Goal: Find specific page/section: Find specific page/section

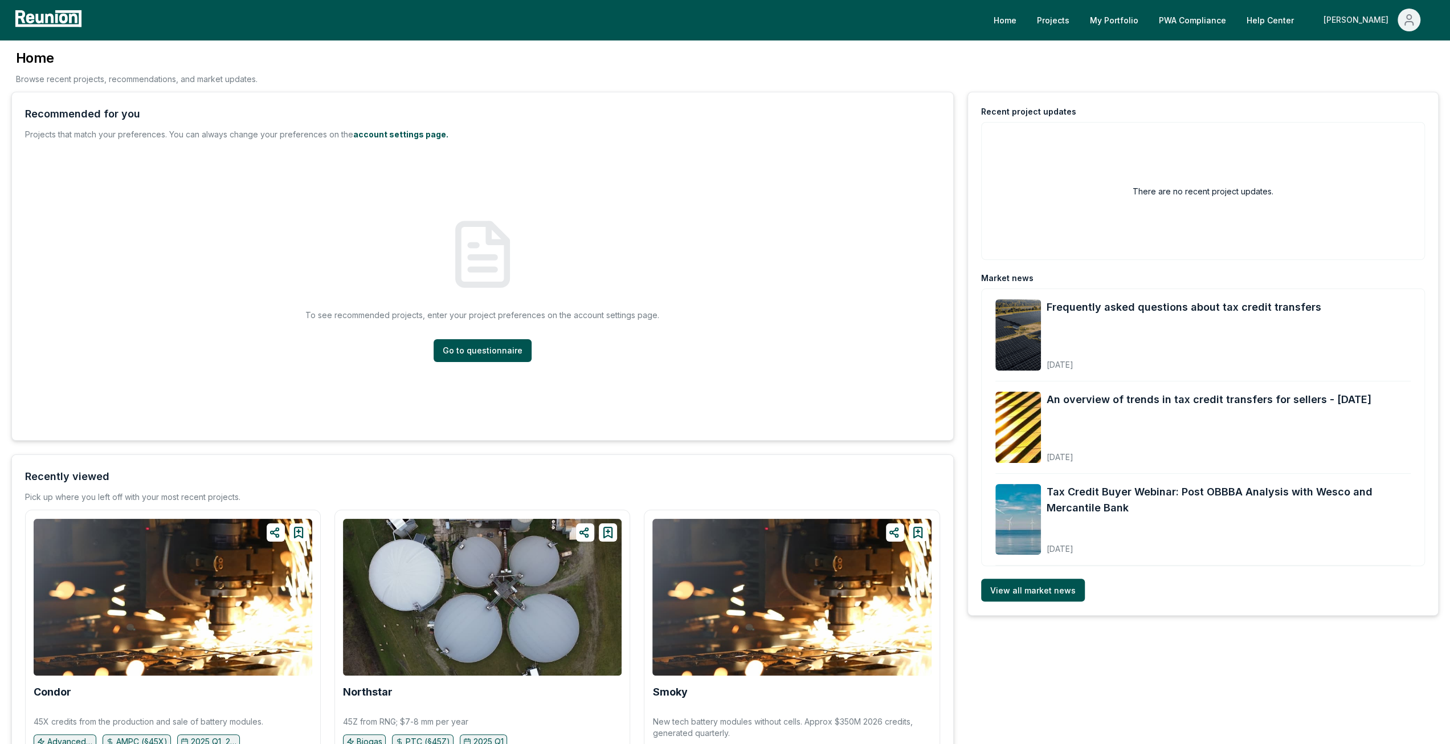
click at [1377, 12] on div "[PERSON_NAME]" at bounding box center [1359, 20] width 70 height 23
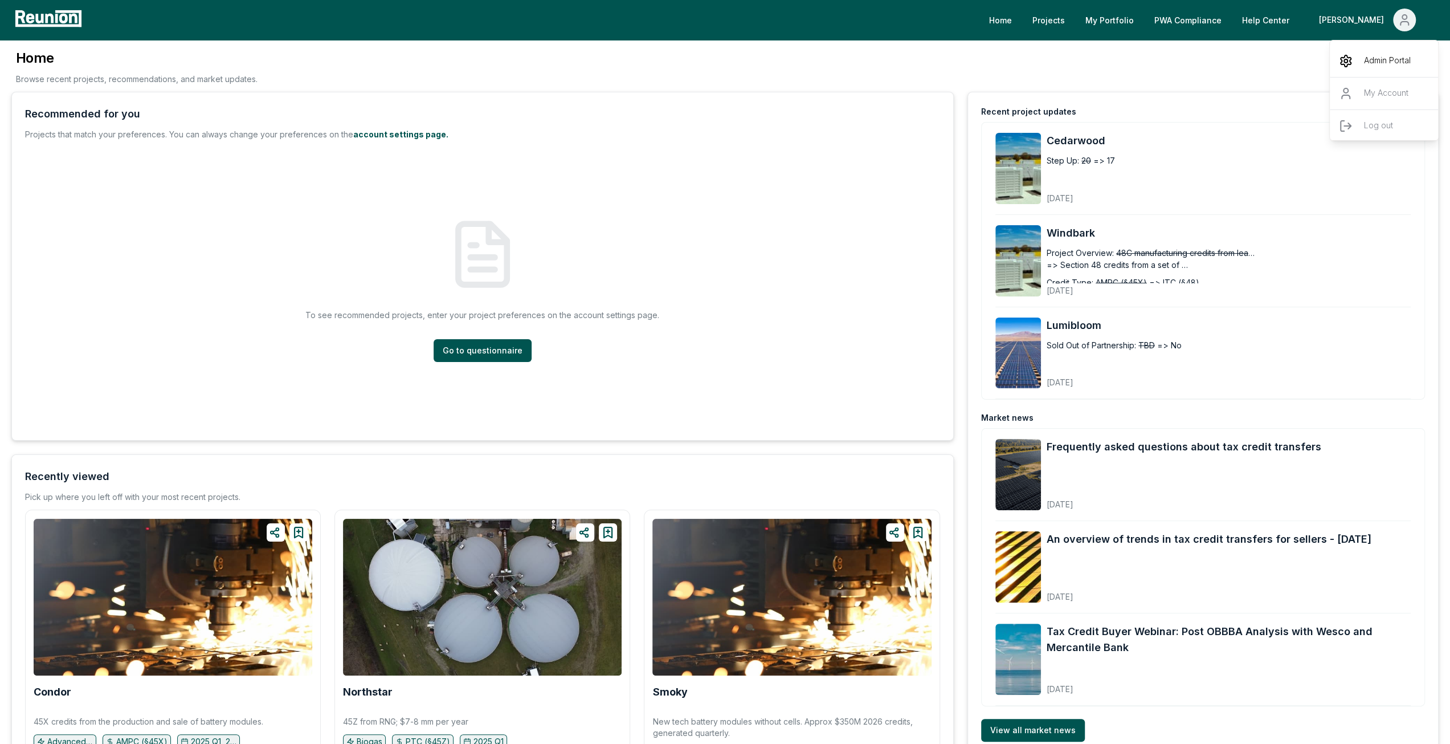
click at [1381, 58] on p "Admin Portal" at bounding box center [1387, 61] width 47 height 14
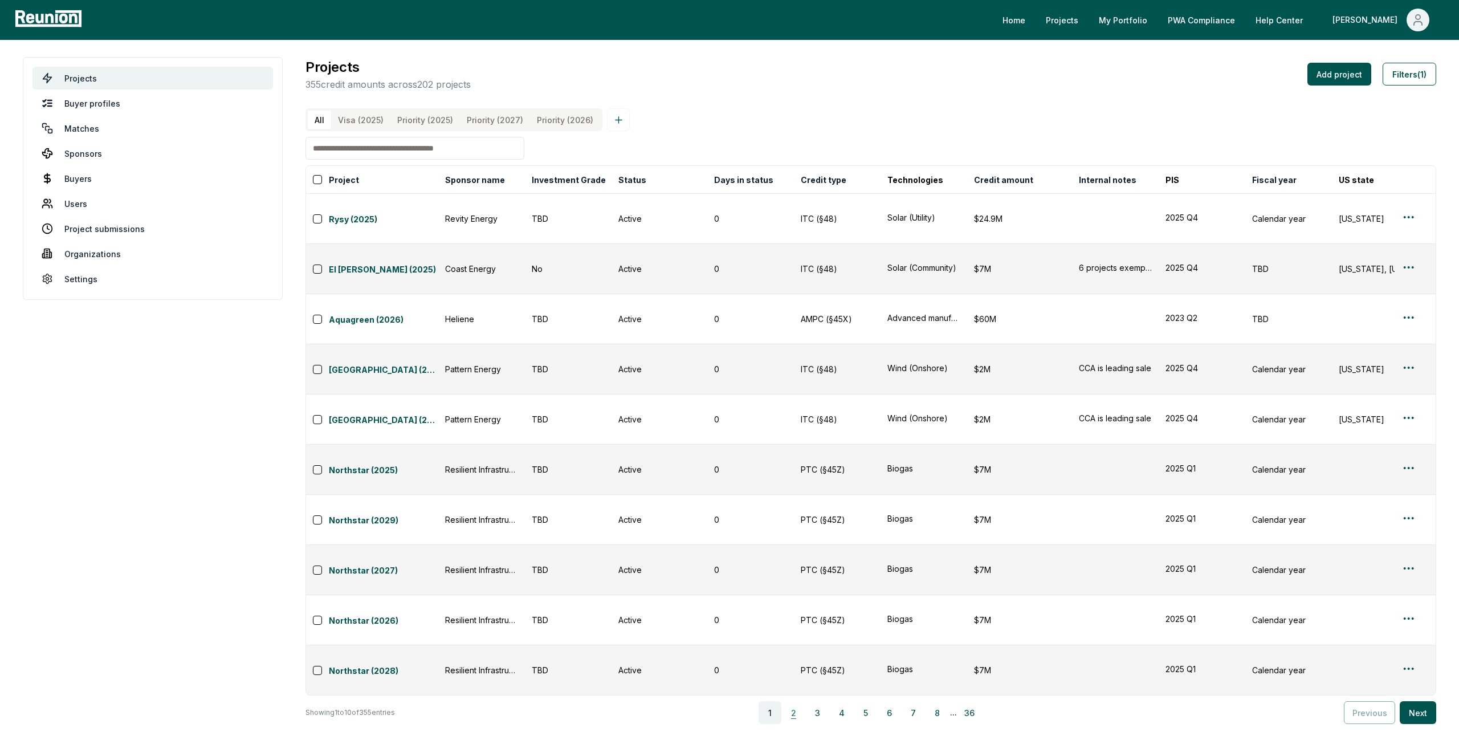
click at [796, 701] on button "2" at bounding box center [793, 712] width 23 height 23
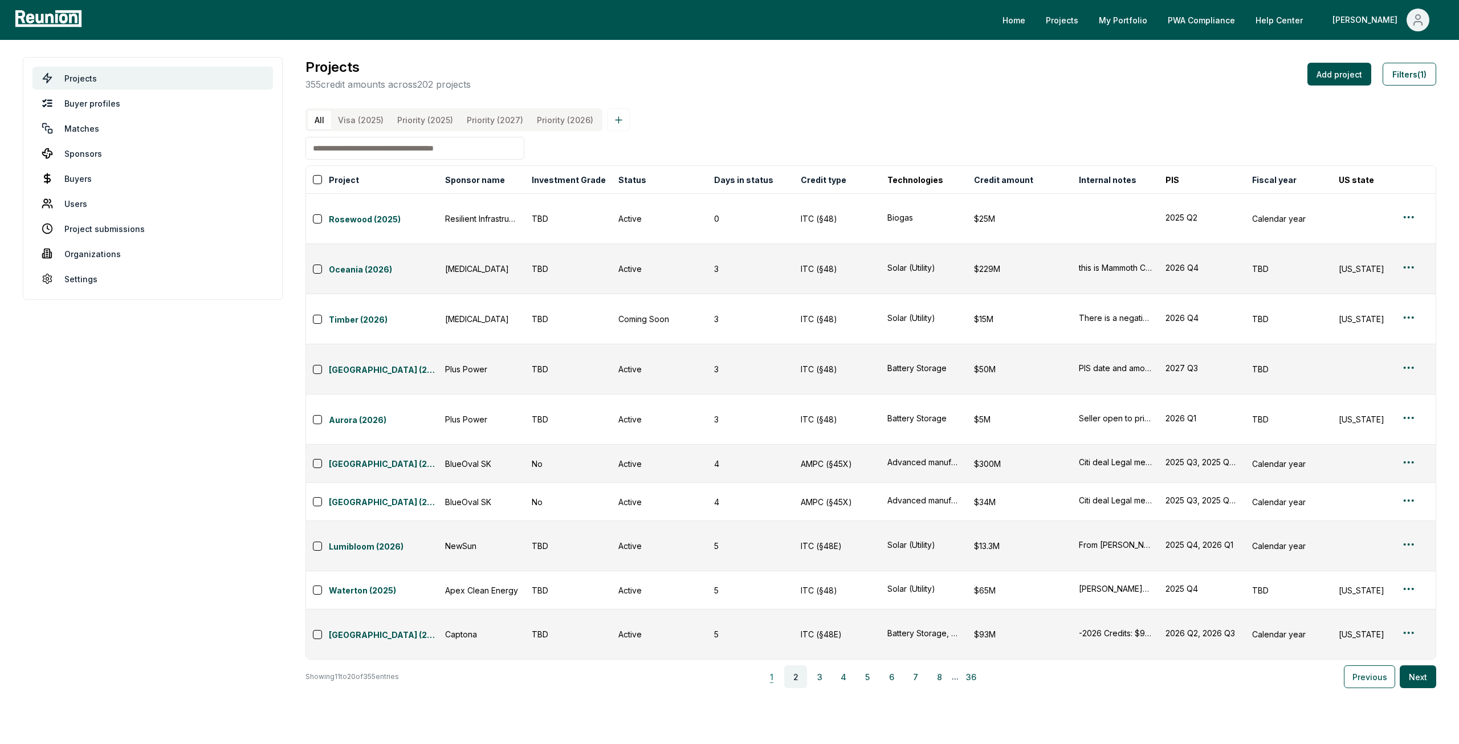
click at [782, 665] on button "1" at bounding box center [771, 676] width 23 height 23
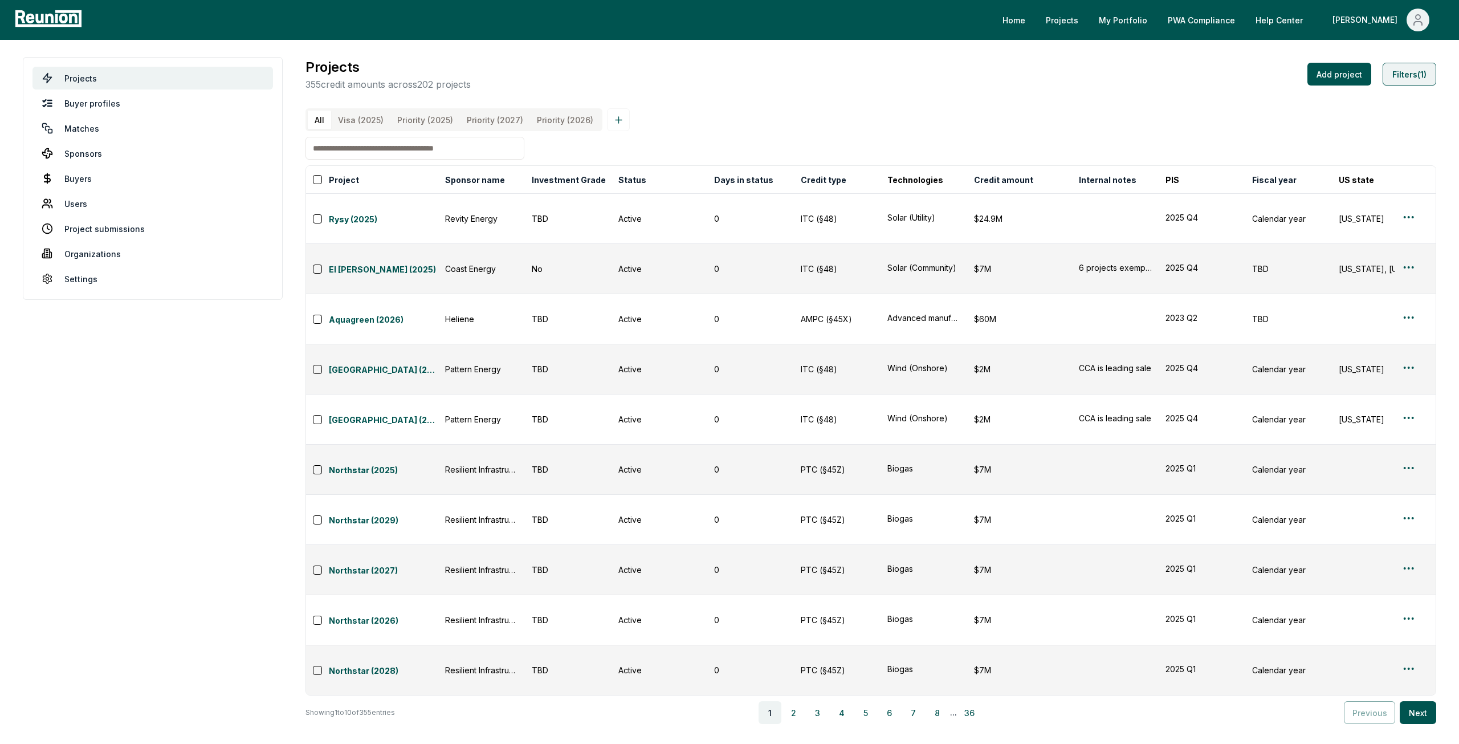
click at [1422, 71] on button "Filters (1)" at bounding box center [1409, 74] width 54 height 23
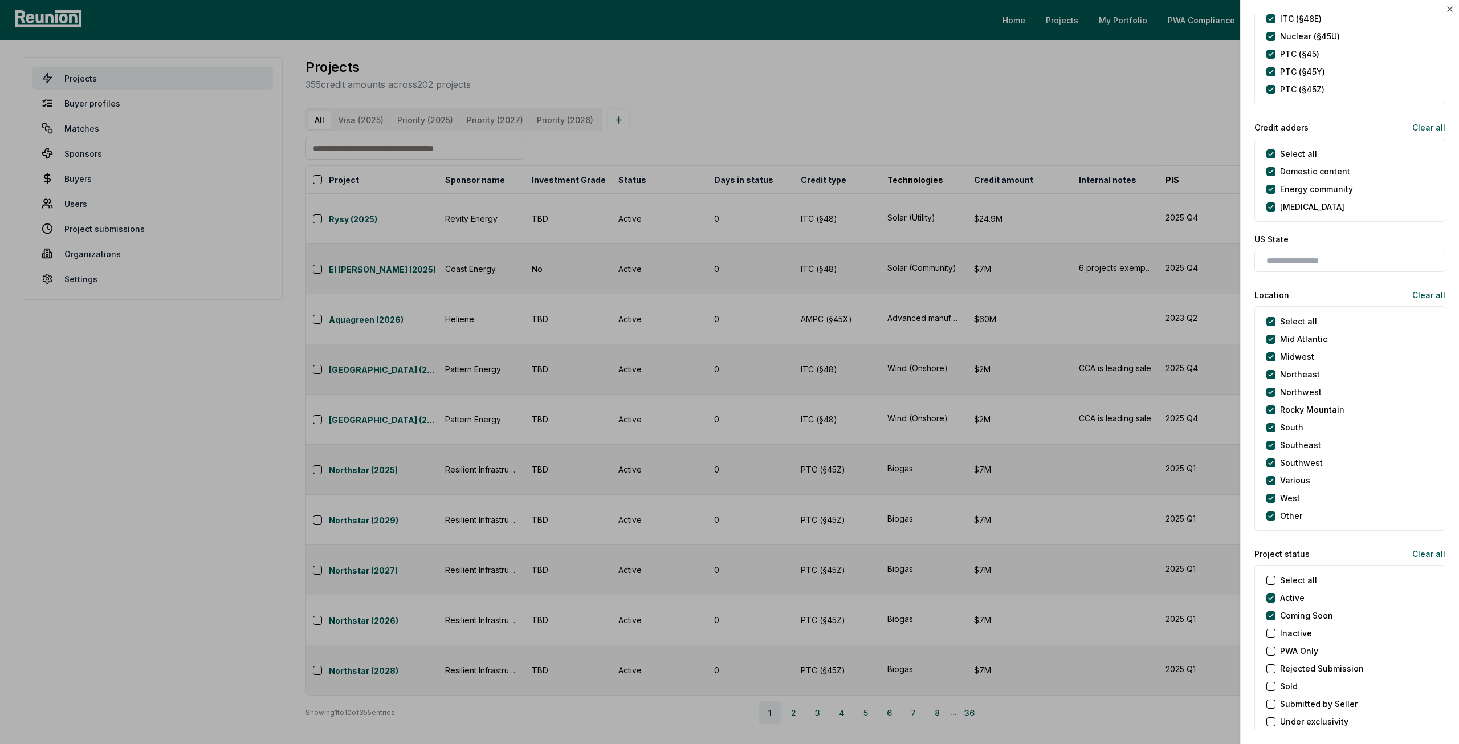
scroll to position [741, 0]
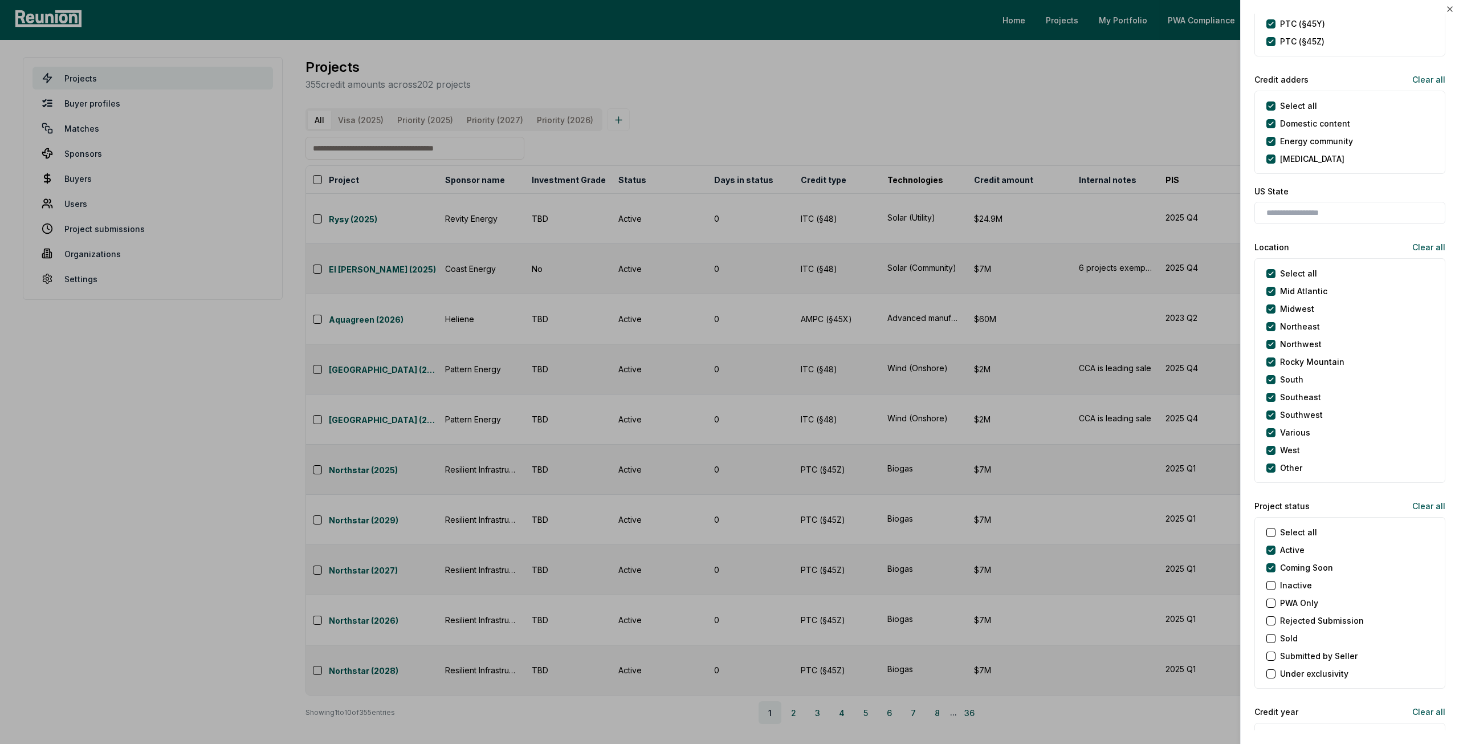
click at [1280, 566] on label "Coming Soon" at bounding box center [1306, 567] width 53 height 12
click at [1275, 566] on Soon "Coming Soon" at bounding box center [1270, 567] width 9 height 9
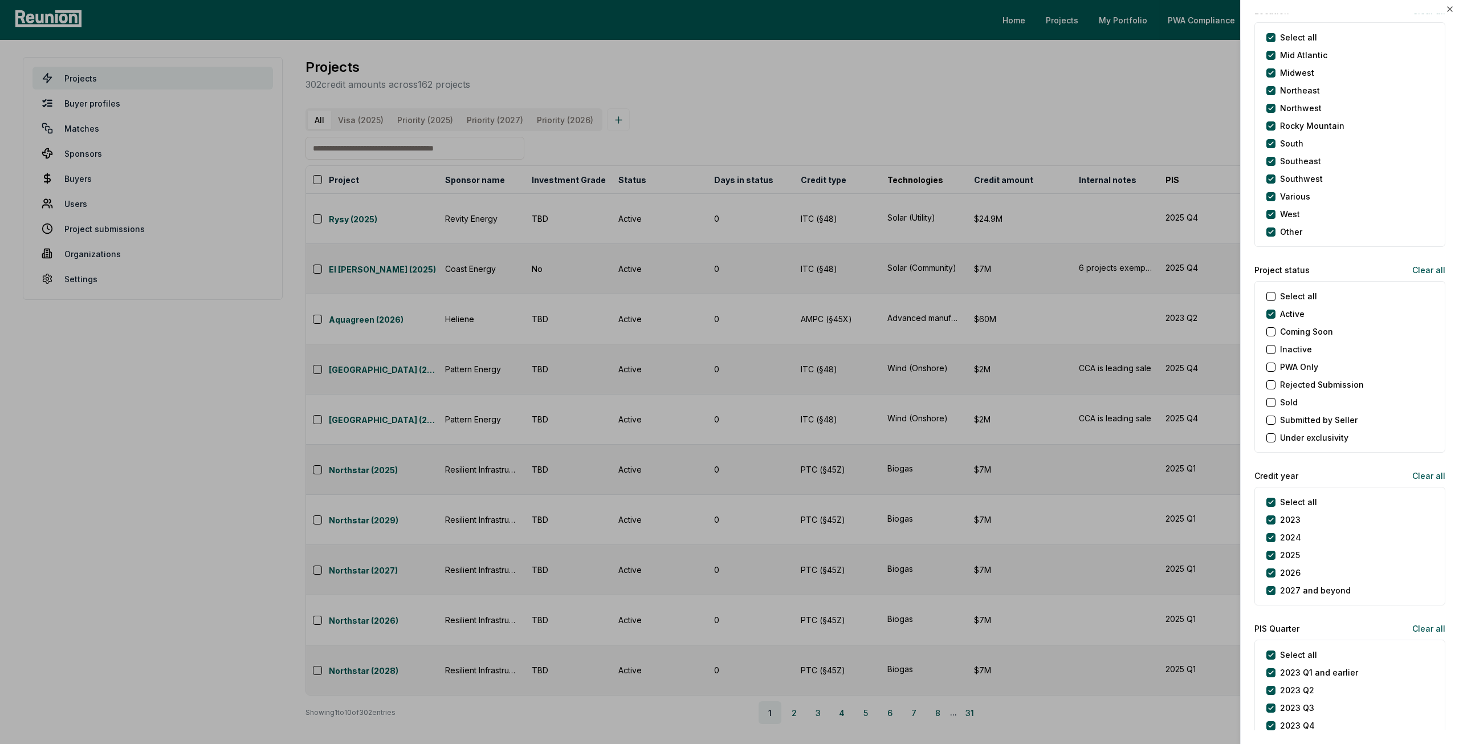
scroll to position [1026, 0]
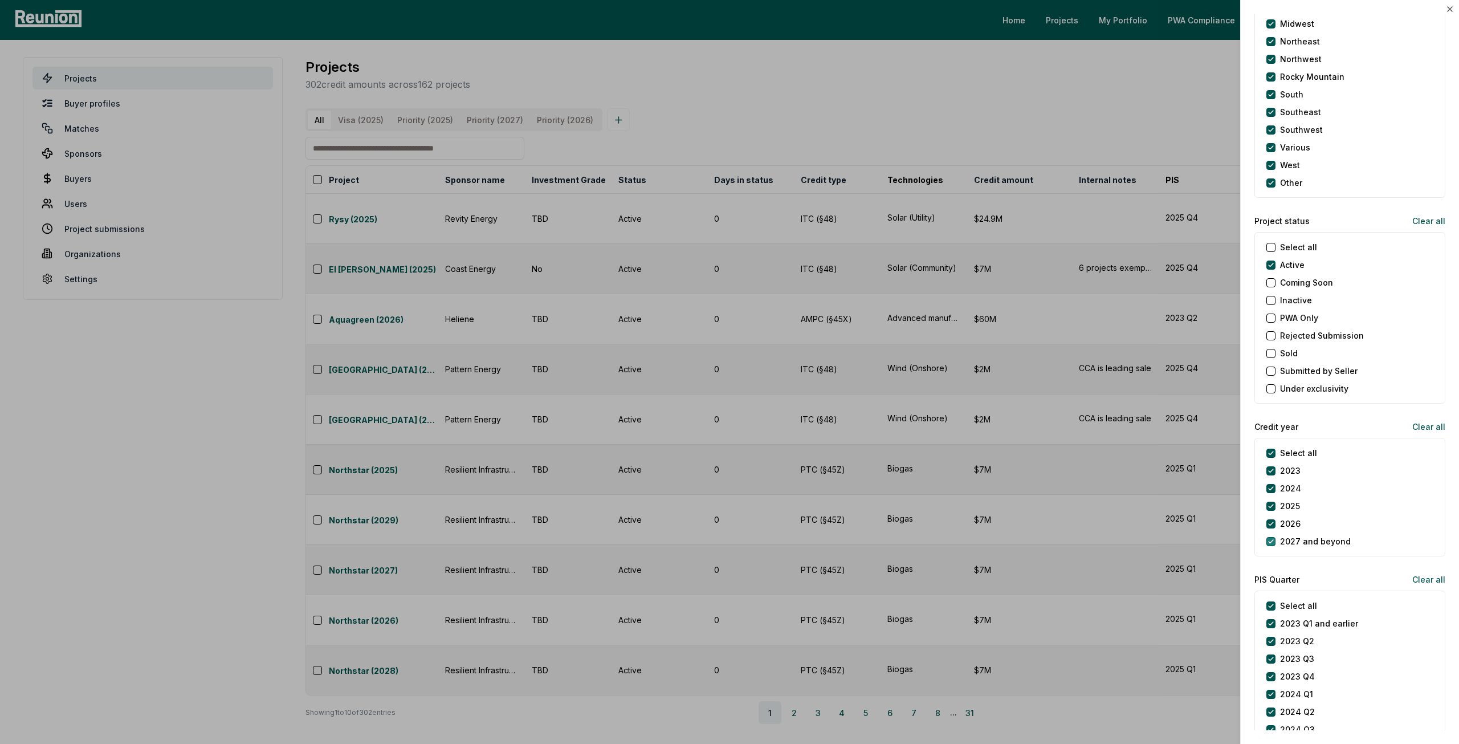
click at [1270, 537] on beyond "2027 and beyond" at bounding box center [1270, 541] width 9 height 9
click at [1271, 522] on button "2026" at bounding box center [1270, 523] width 9 height 9
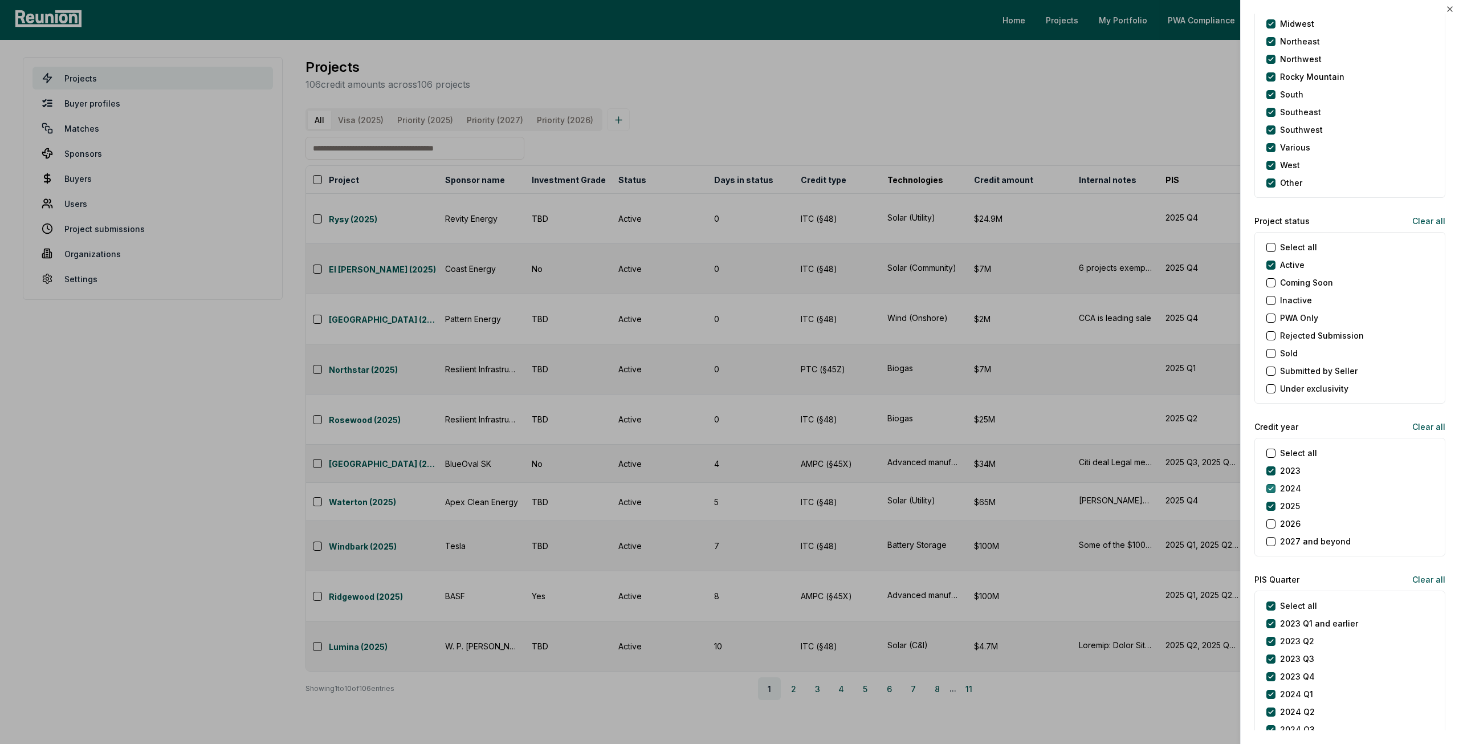
click at [1274, 486] on button "2024" at bounding box center [1270, 488] width 9 height 9
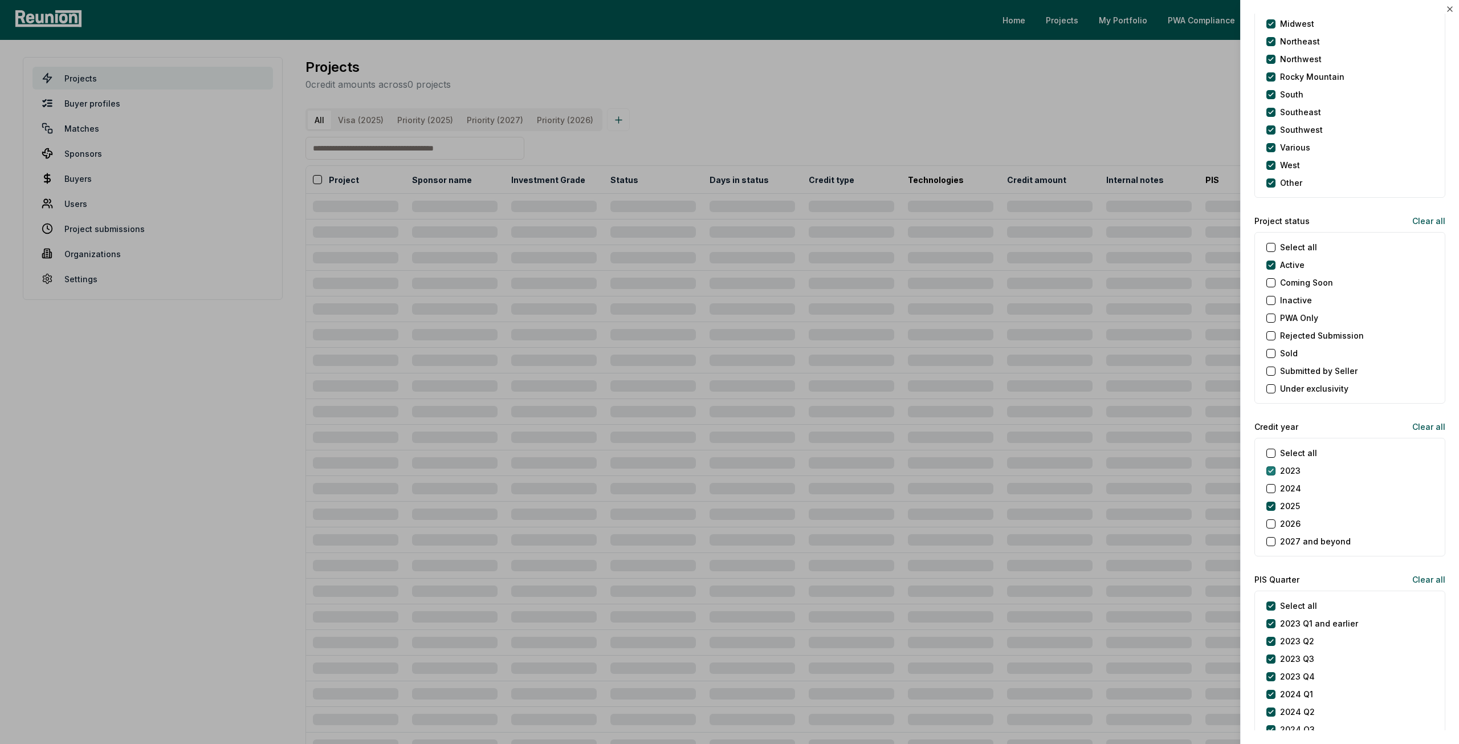
click at [1274, 468] on button "2023" at bounding box center [1270, 470] width 9 height 9
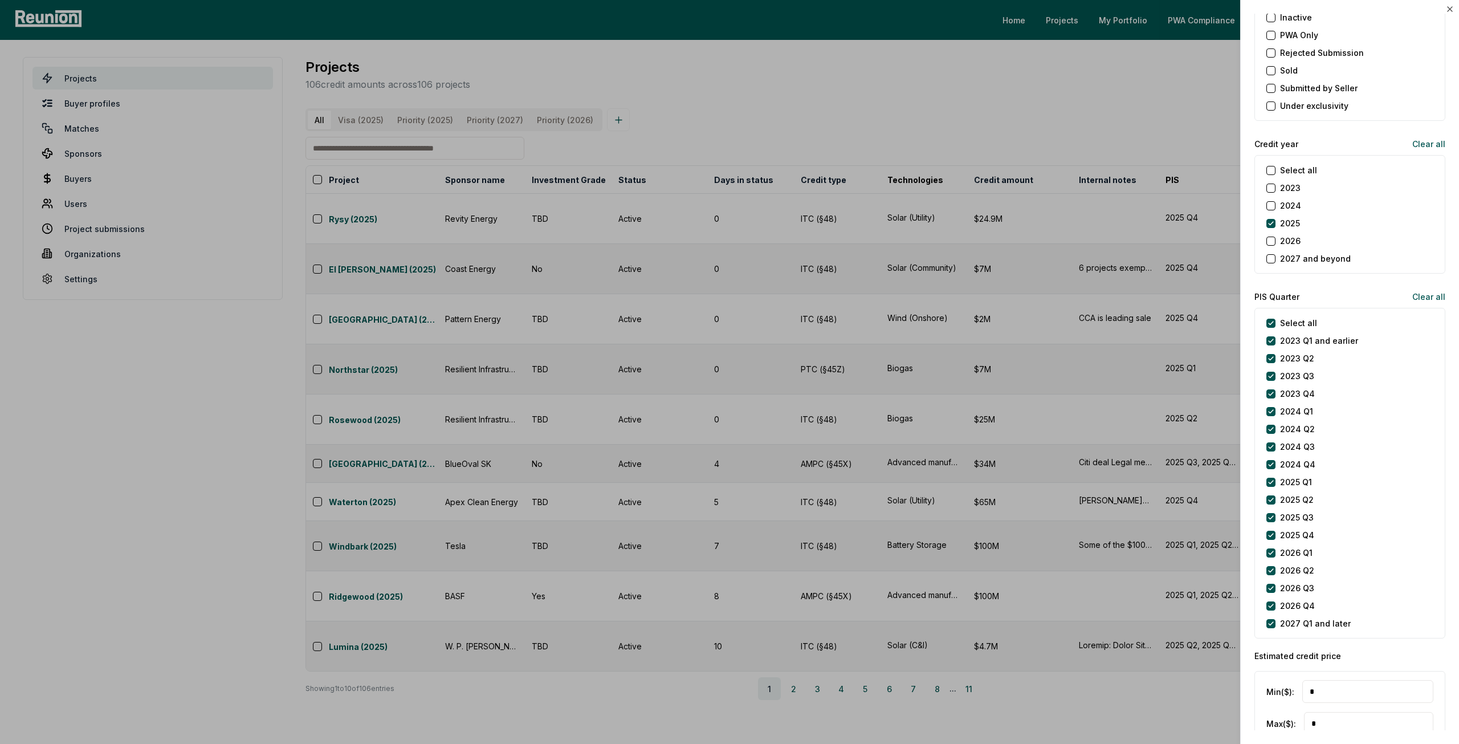
scroll to position [1310, 0]
click at [1274, 619] on later "2027 Q1 and later" at bounding box center [1270, 620] width 9 height 9
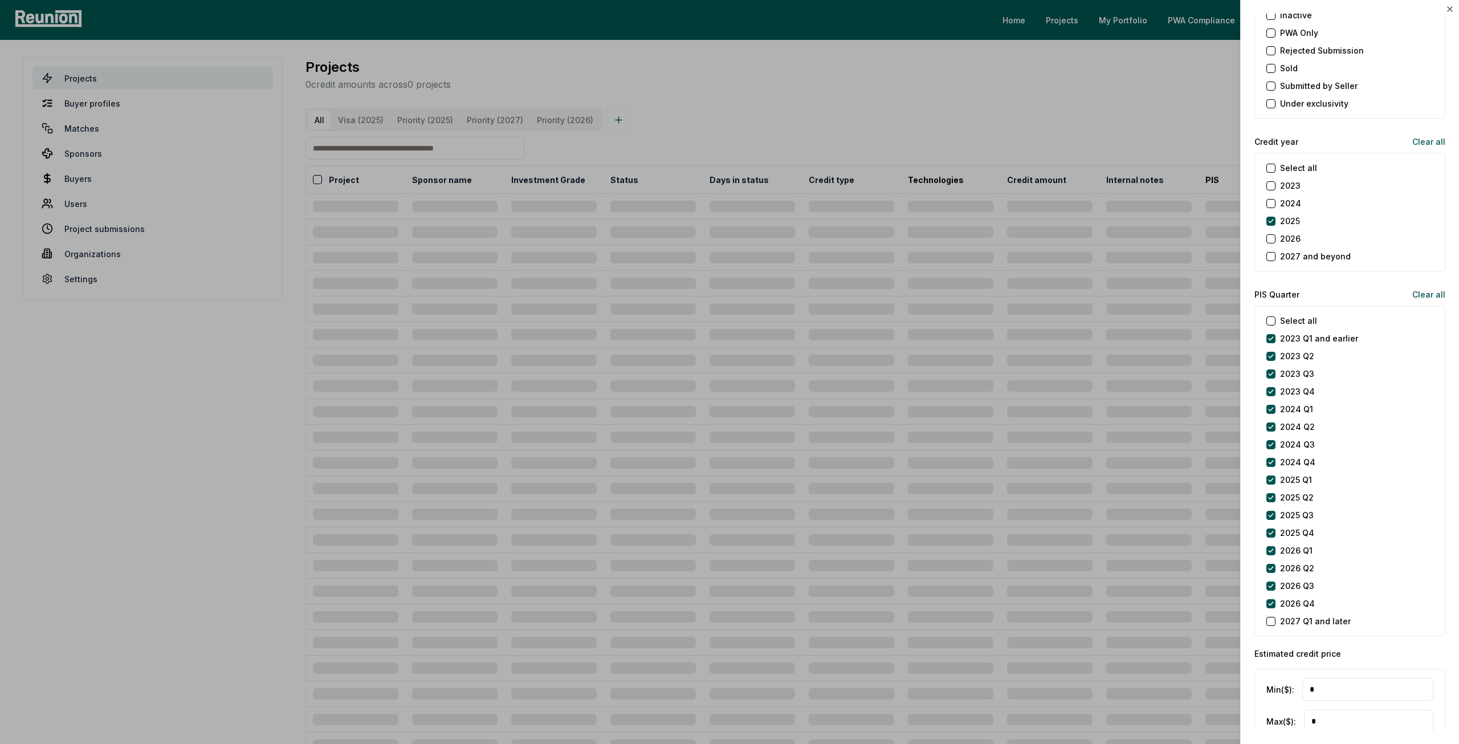
click at [1271, 605] on div "2026 Q4" at bounding box center [1290, 603] width 48 height 12
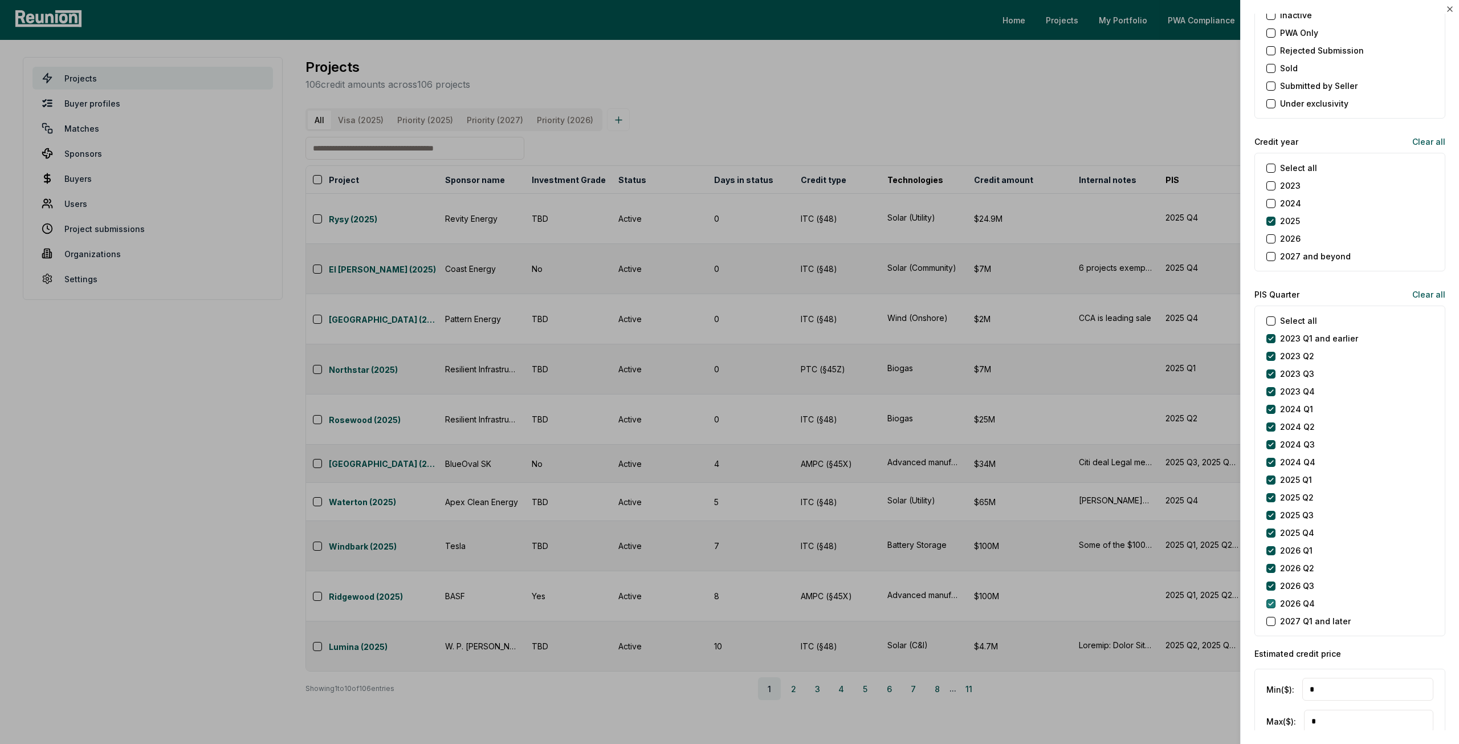
click at [1271, 599] on Q4 "2026 Q4" at bounding box center [1270, 603] width 9 height 9
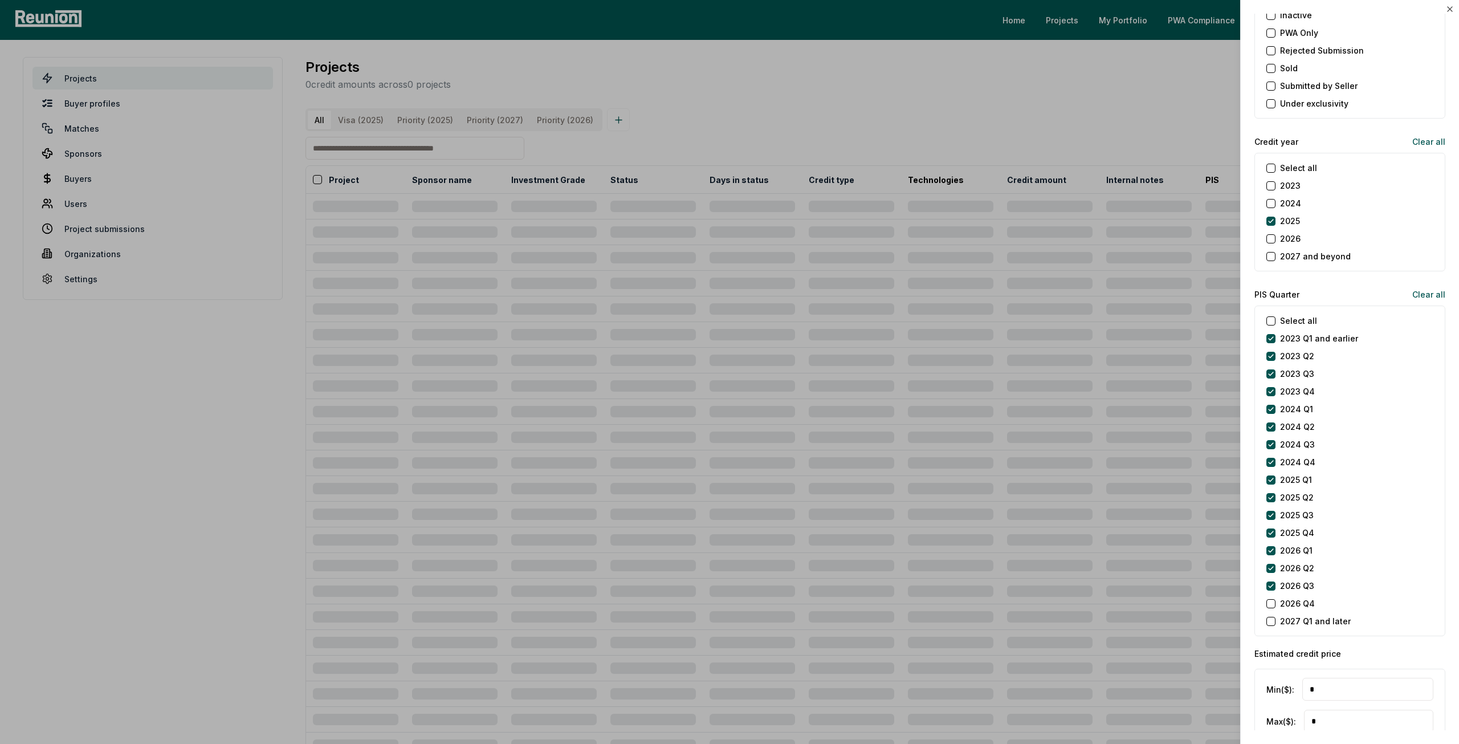
click at [1271, 588] on div "Select all 2023 Q1 and earlier 2023 Q2 2023 Q3 2023 Q4 2024 Q1 2024 Q2 2024 Q3 …" at bounding box center [1349, 470] width 191 height 330
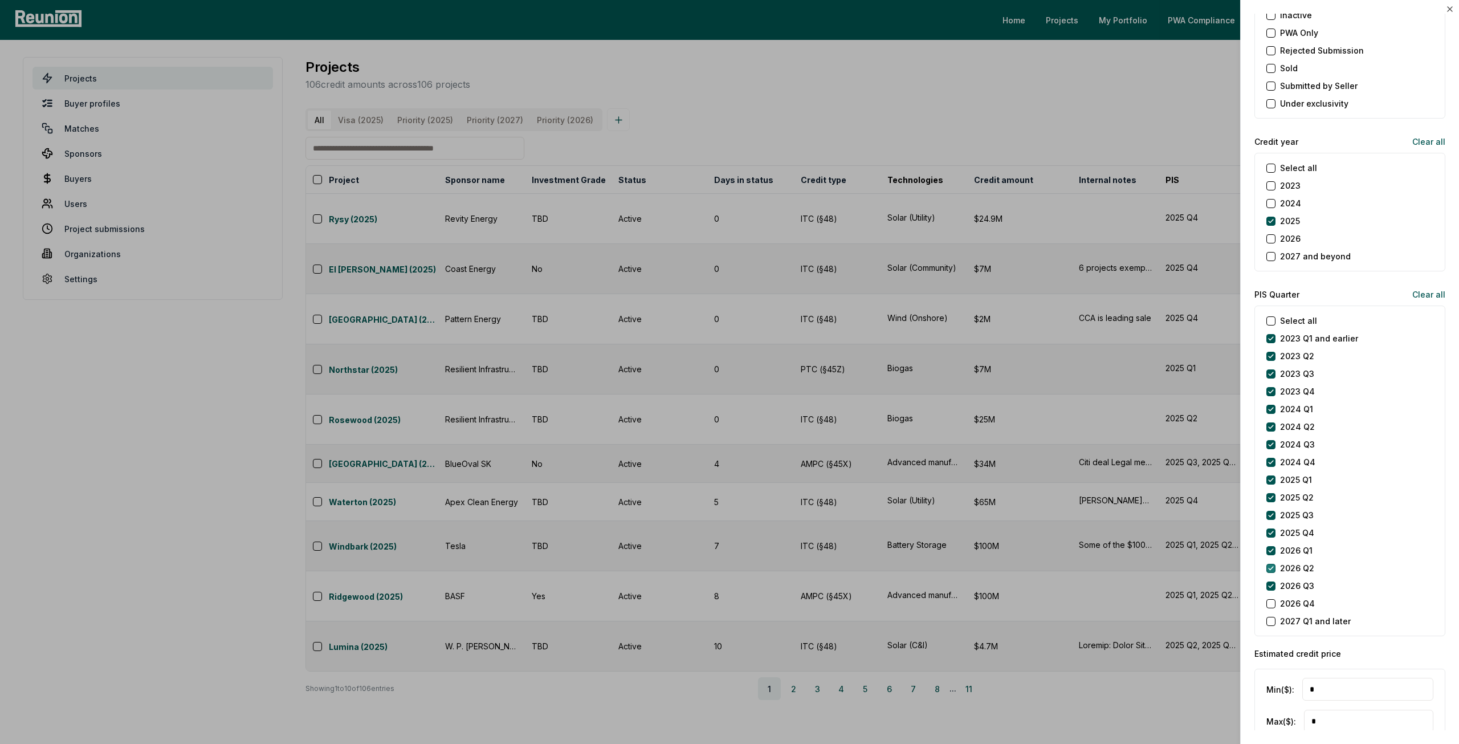
click at [1269, 563] on Q2 "2026 Q2" at bounding box center [1270, 567] width 9 height 9
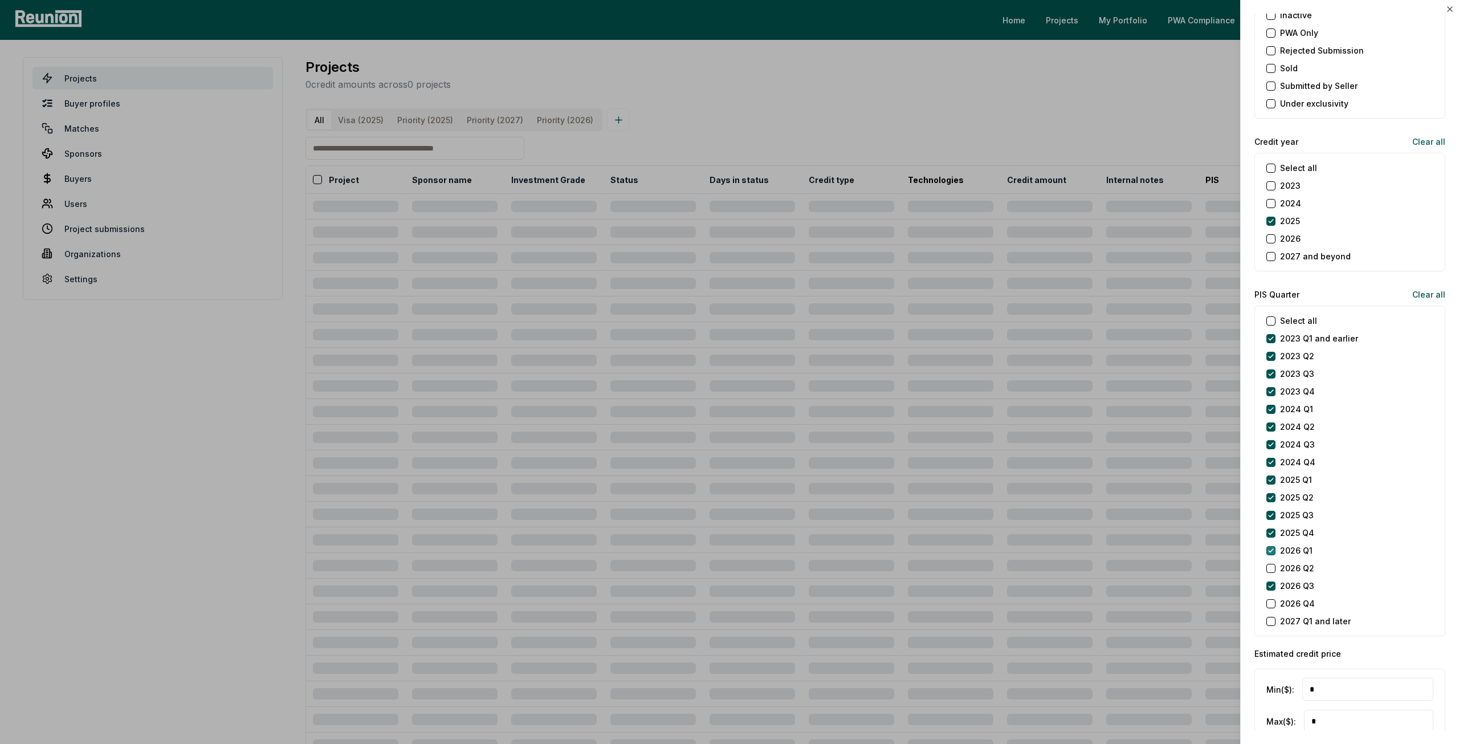
click at [1270, 546] on Q1 "2026 Q1" at bounding box center [1270, 550] width 9 height 9
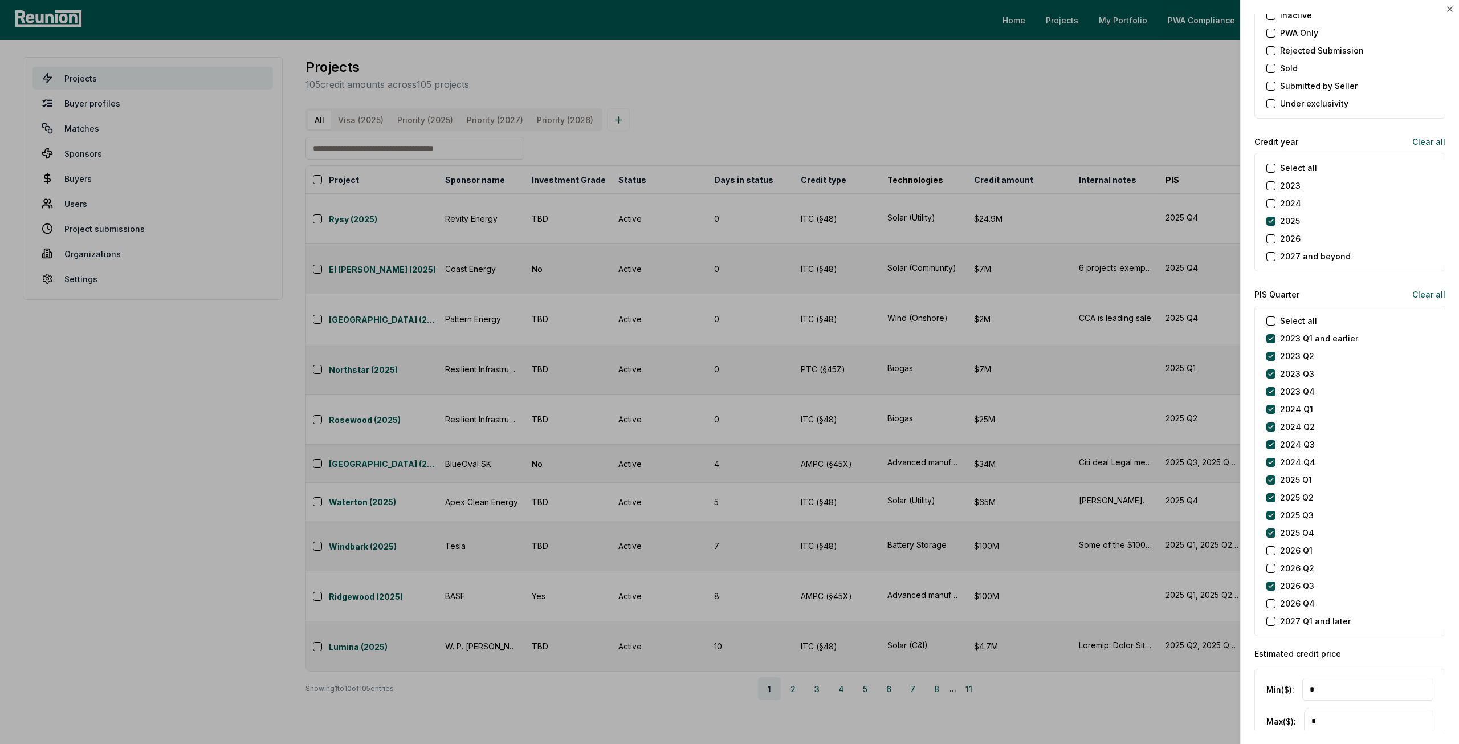
click at [1275, 580] on div "2026 Q3" at bounding box center [1290, 585] width 48 height 12
click at [1271, 581] on Q3 "2026 Q3" at bounding box center [1270, 585] width 9 height 9
click at [946, 117] on div at bounding box center [729, 372] width 1459 height 744
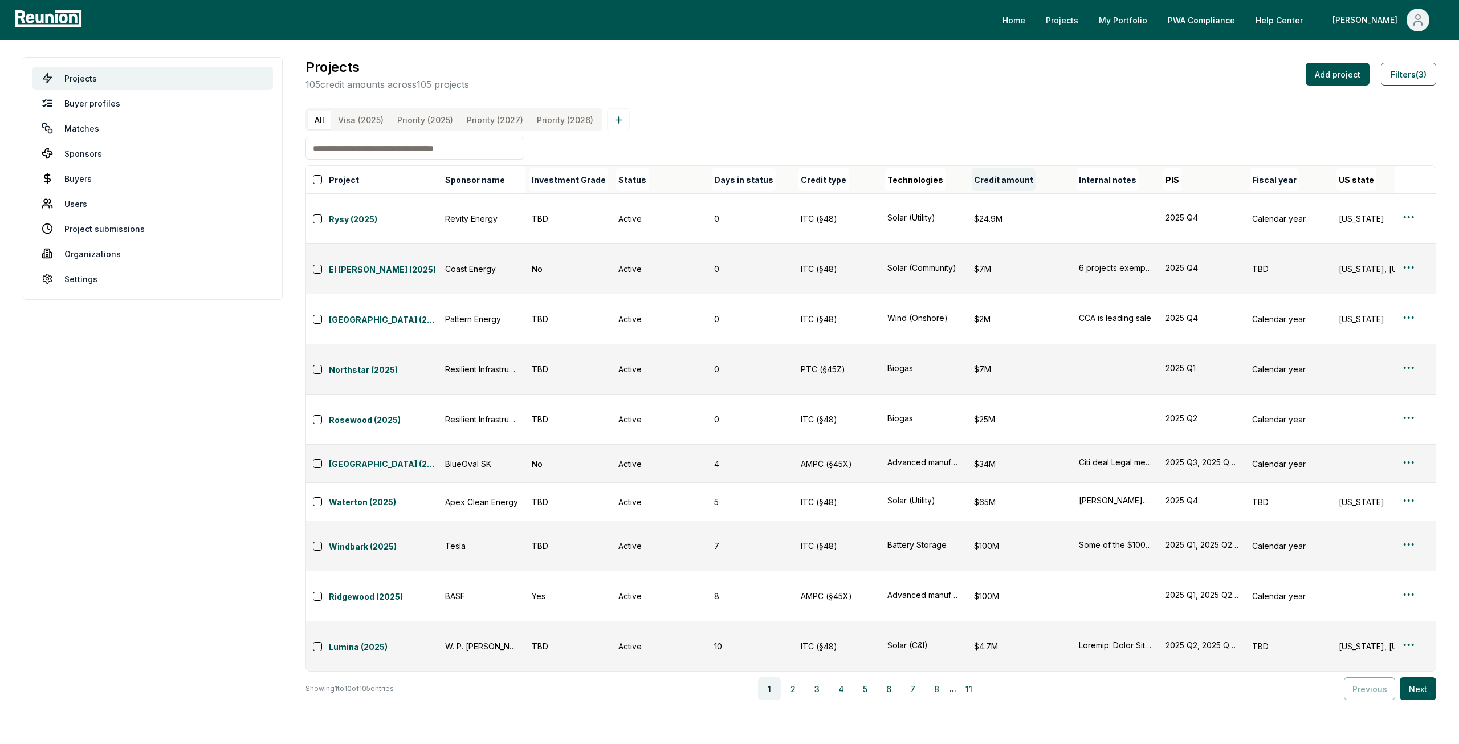
click at [982, 183] on button "Credit amount" at bounding box center [1003, 179] width 64 height 23
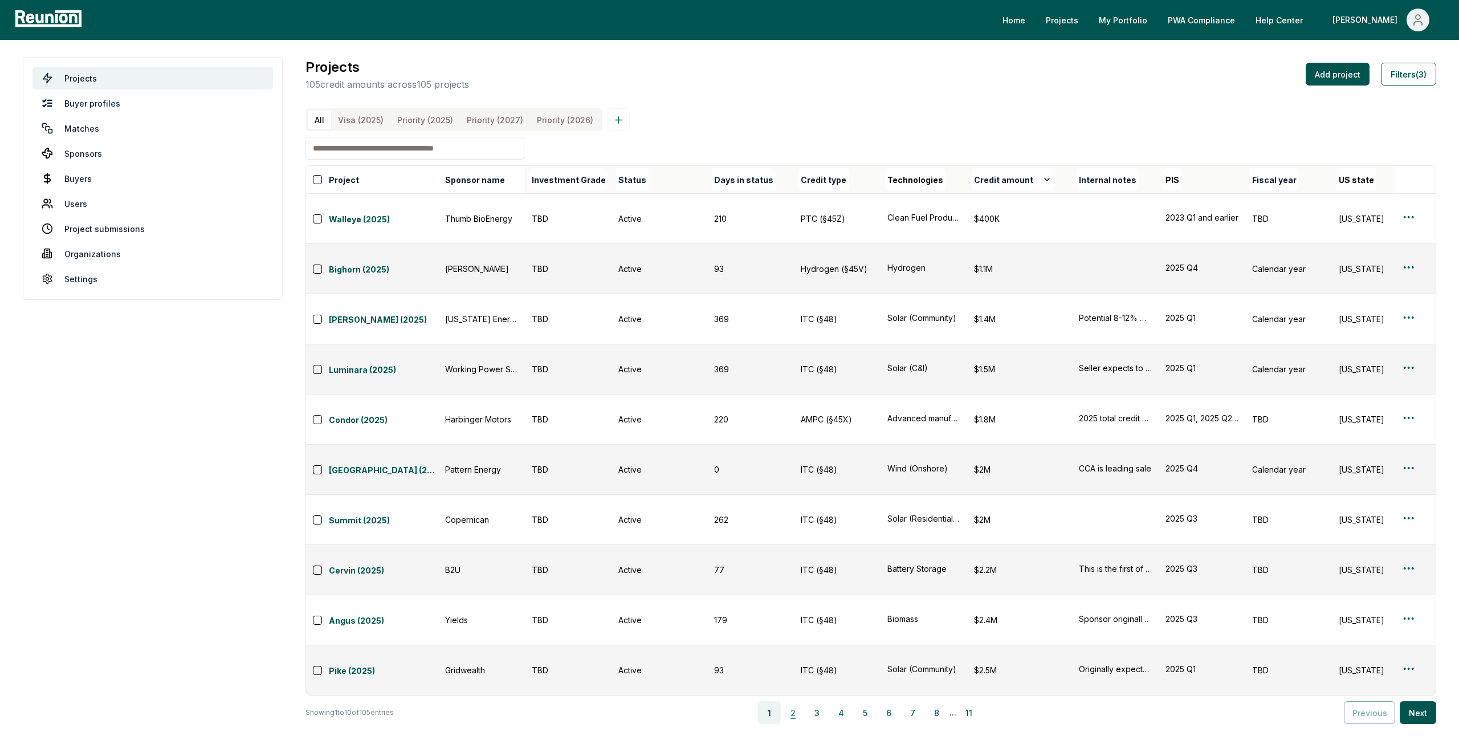
click at [791, 701] on button "2" at bounding box center [793, 712] width 23 height 23
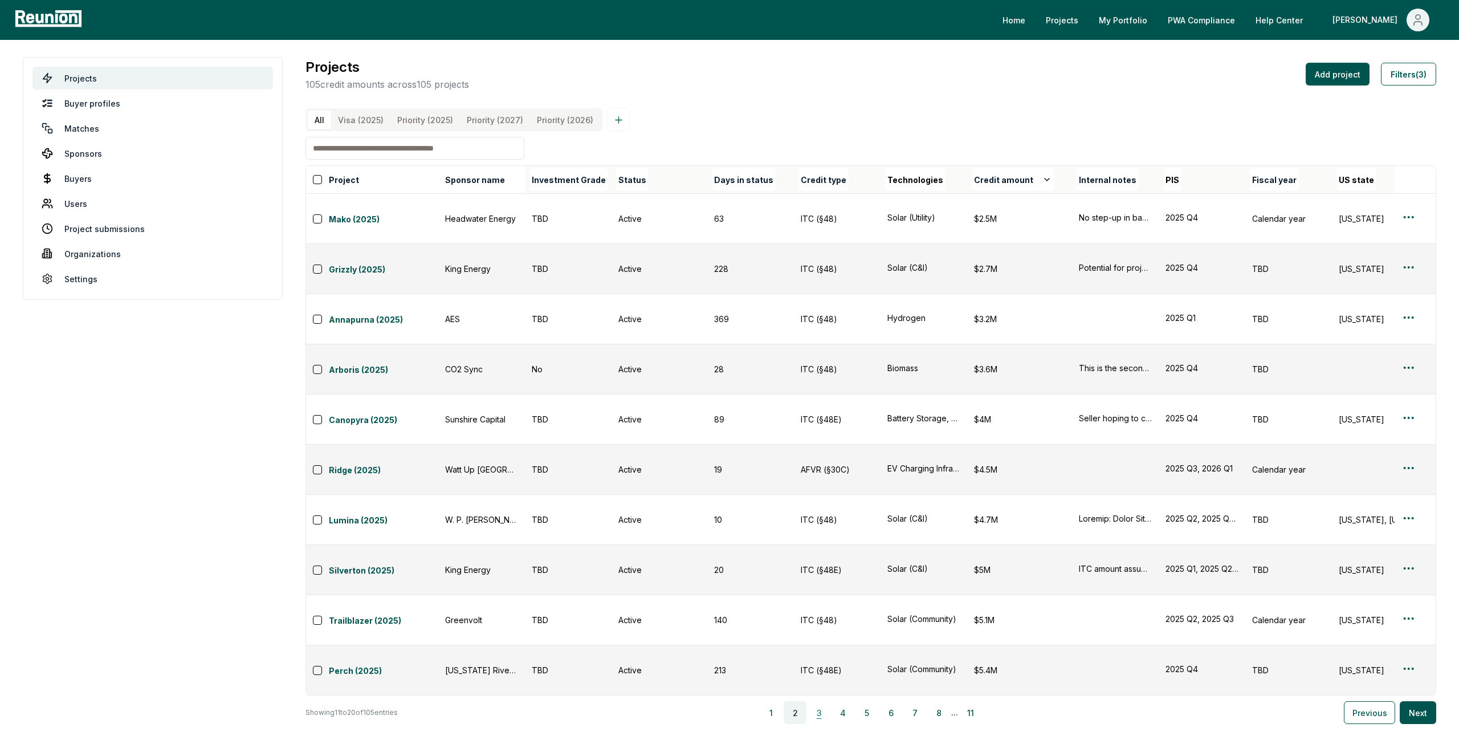
click at [819, 701] on button "3" at bounding box center [818, 712] width 23 height 23
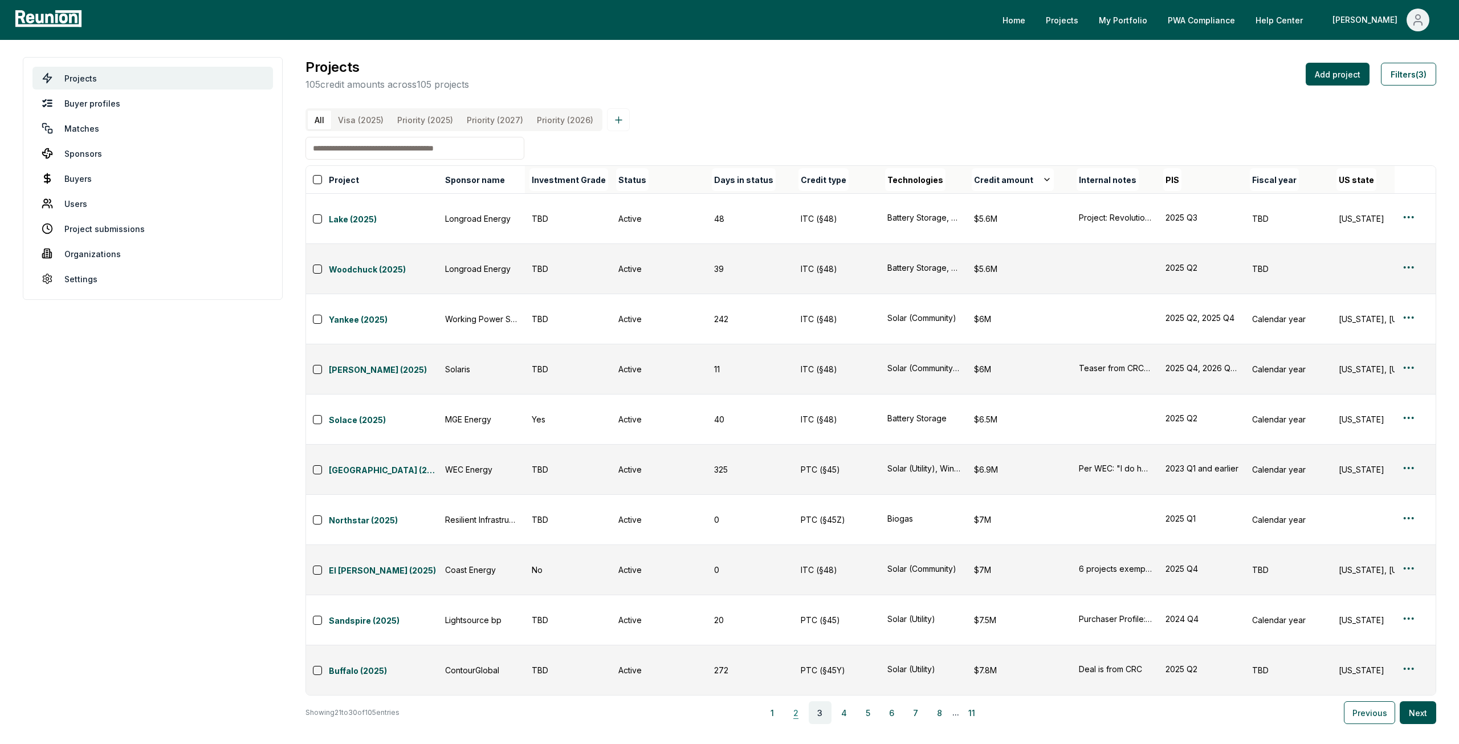
click at [799, 701] on button "2" at bounding box center [796, 712] width 23 height 23
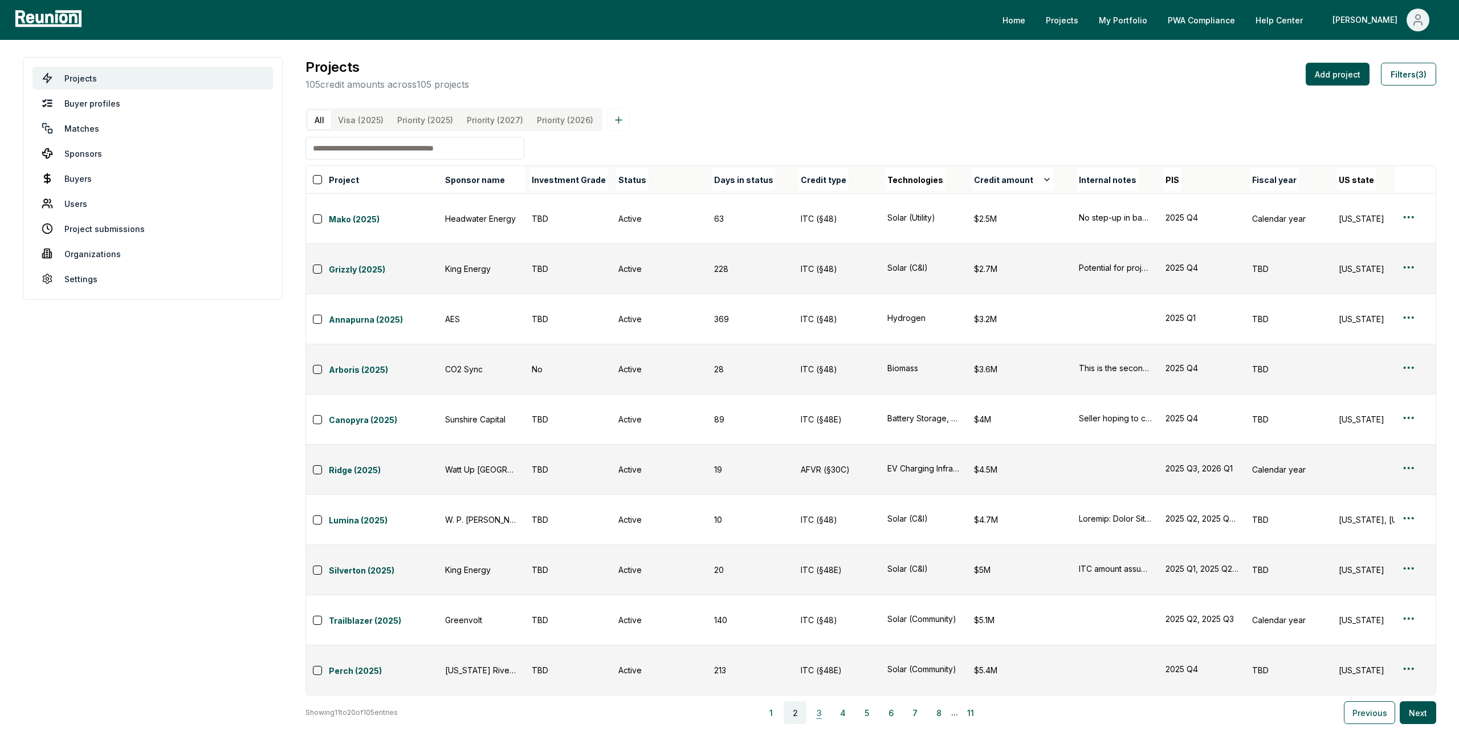
click at [823, 701] on button "3" at bounding box center [818, 712] width 23 height 23
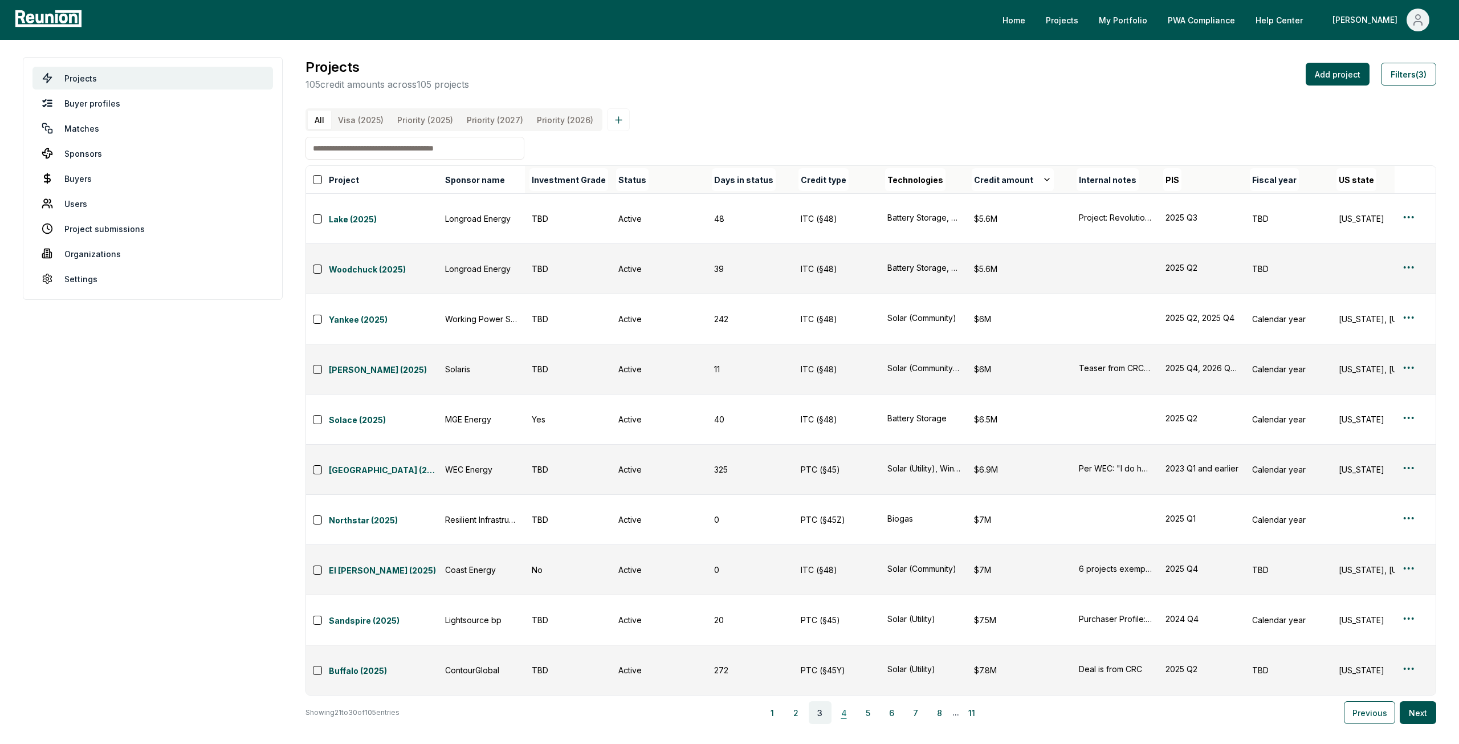
click at [842, 701] on button "4" at bounding box center [843, 712] width 23 height 23
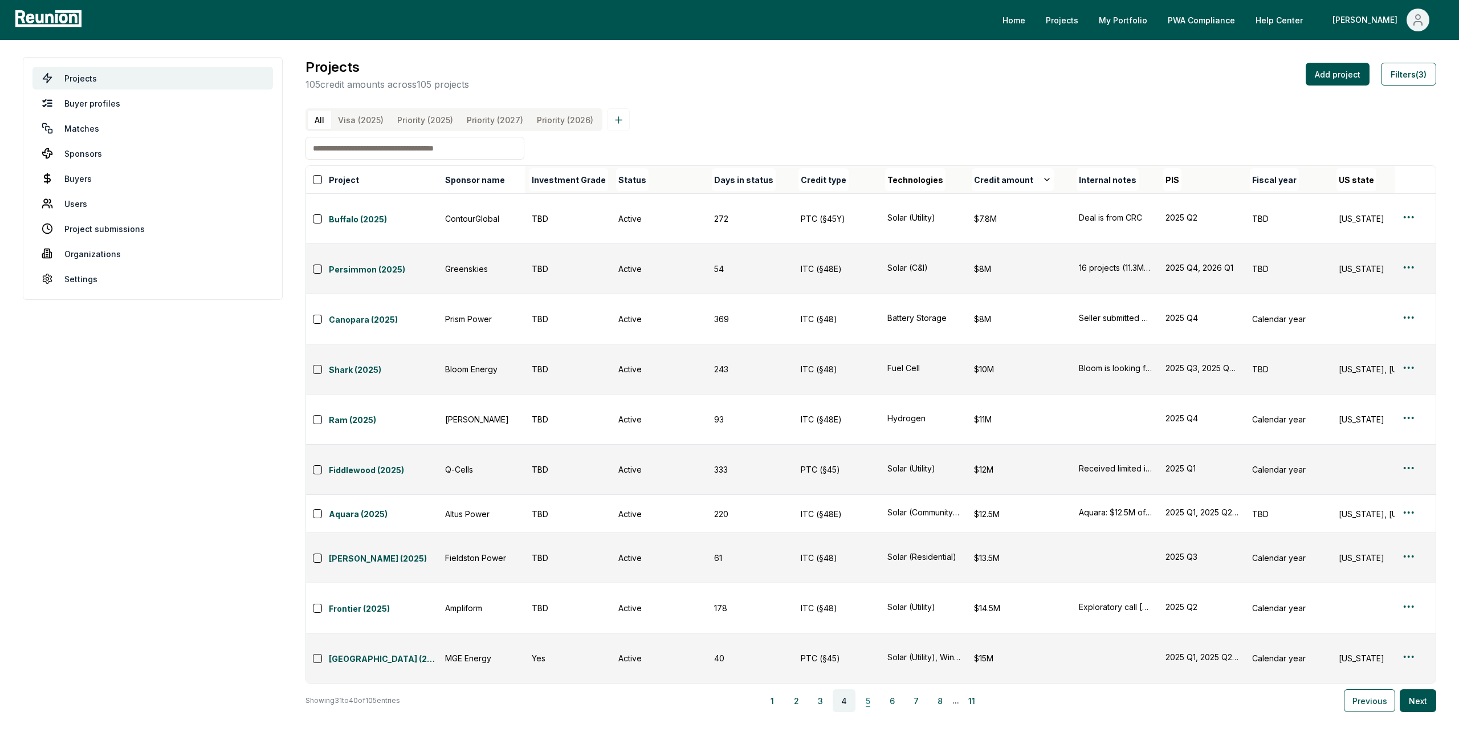
click at [866, 689] on button "5" at bounding box center [867, 700] width 23 height 23
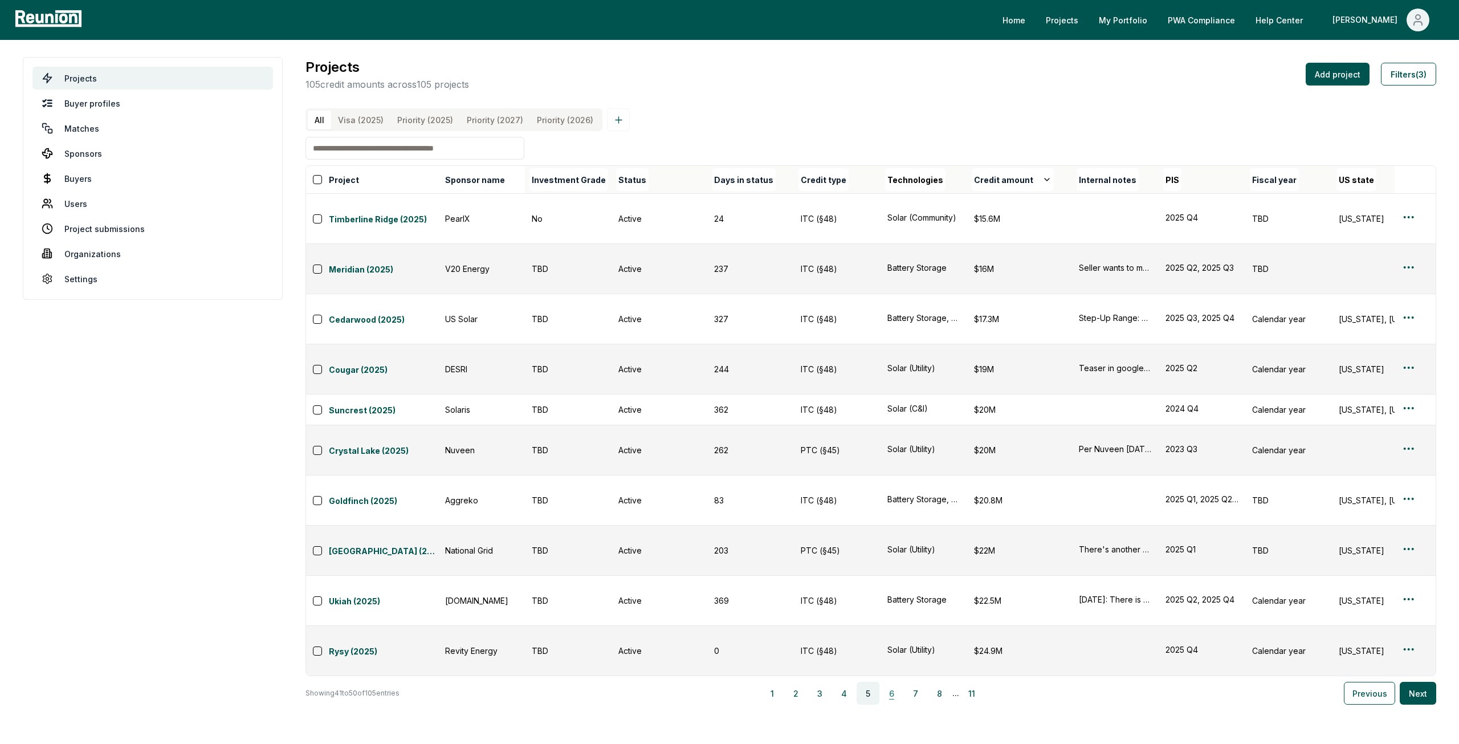
click at [888, 681] on button "6" at bounding box center [891, 692] width 23 height 23
